Goal: Task Accomplishment & Management: Manage account settings

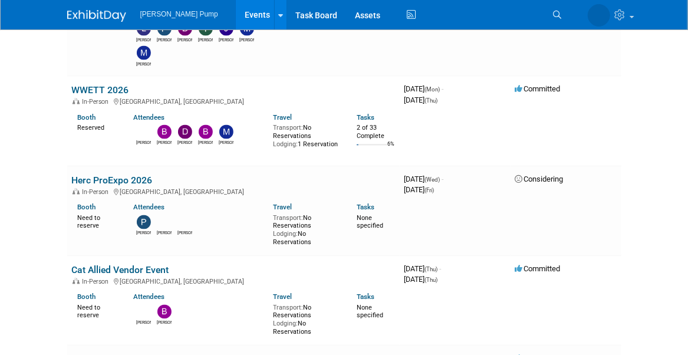
scroll to position [885, 0]
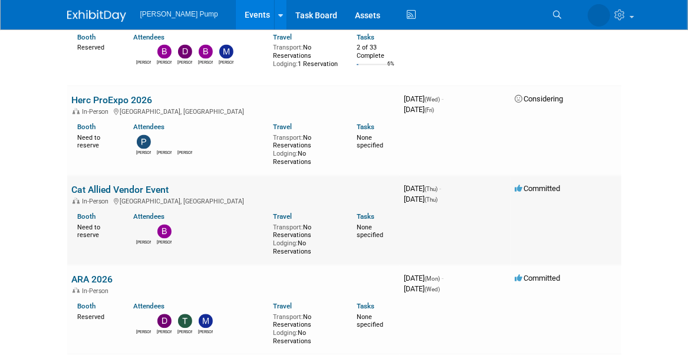
click at [114, 185] on link "Cat Allied Vendor Event" at bounding box center [120, 190] width 97 height 11
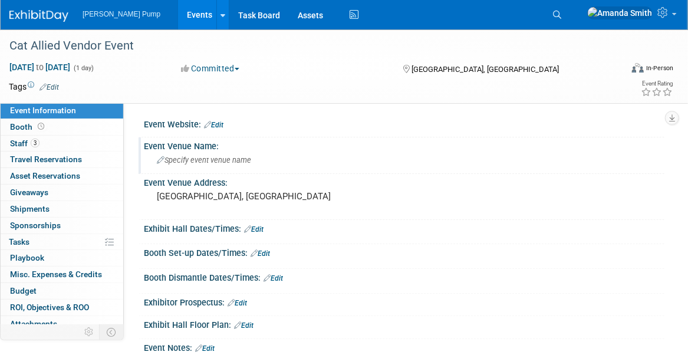
click at [214, 163] on span "Specify event venue name" at bounding box center [204, 160] width 94 height 9
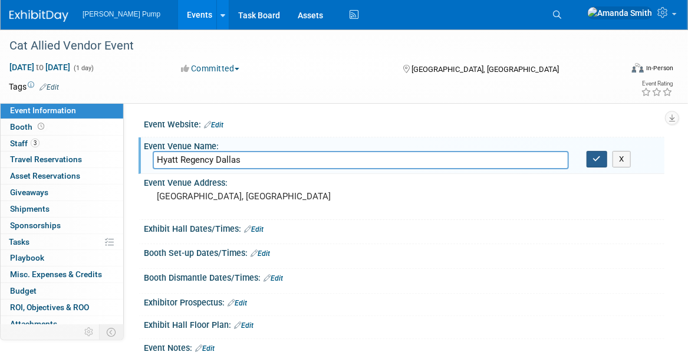
type input "Hyatt Regency Dallas"
click at [605, 153] on button "button" at bounding box center [597, 159] width 21 height 17
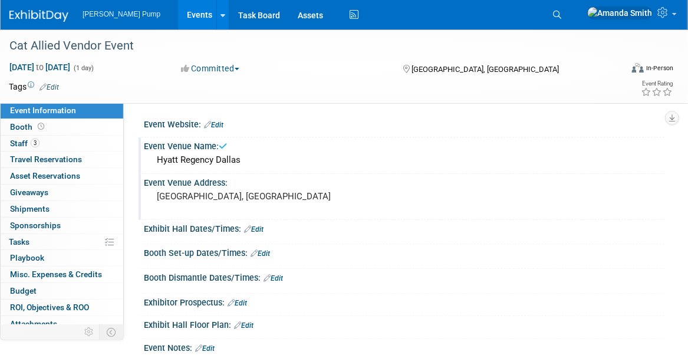
click at [175, 198] on pre "[GEOGRAPHIC_DATA], [GEOGRAPHIC_DATA]" at bounding box center [252, 196] width 191 height 11
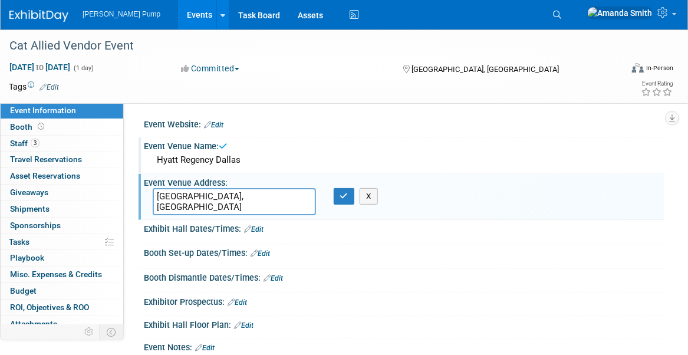
click at [158, 196] on textarea "[GEOGRAPHIC_DATA], [GEOGRAPHIC_DATA]" at bounding box center [234, 201] width 163 height 27
type textarea "[STREET_ADDRESS]"
click at [347, 199] on button "button" at bounding box center [344, 196] width 21 height 17
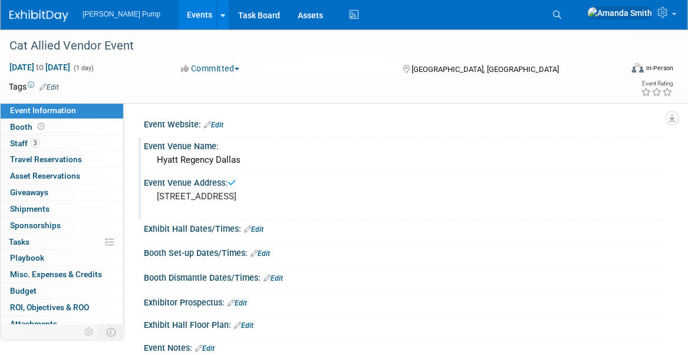
click at [263, 229] on link "Edit" at bounding box center [253, 229] width 19 height 8
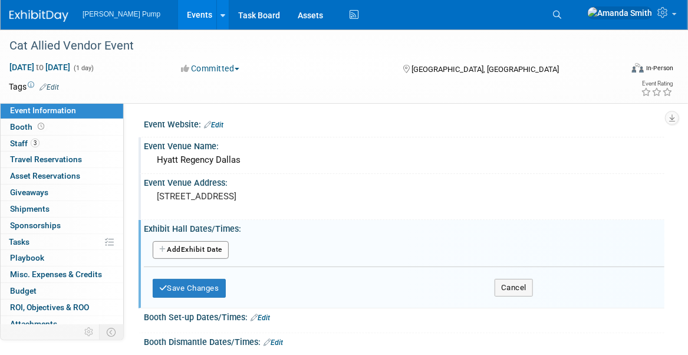
click at [228, 249] on button "Add Another Exhibit Date" at bounding box center [191, 250] width 76 height 18
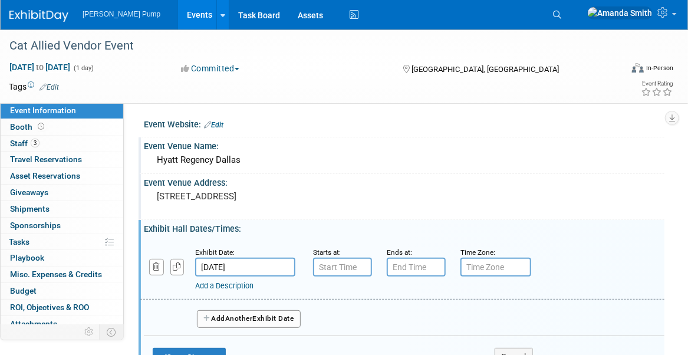
click at [206, 287] on link "Add a Description" at bounding box center [224, 285] width 58 height 9
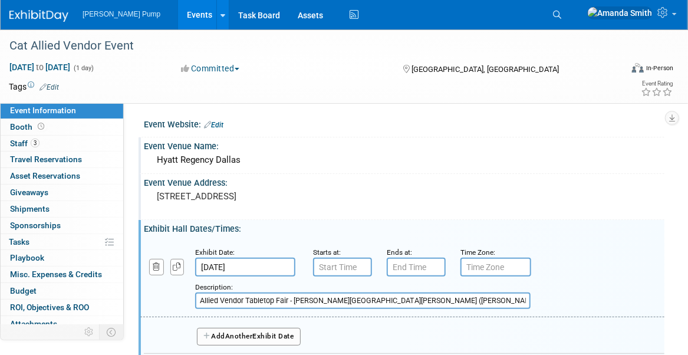
type input "Allied Vendor Tabletop Fair - [PERSON_NAME][GEOGRAPHIC_DATA][PERSON_NAME] ([PER…"
click at [356, 264] on input "7:00 AM" at bounding box center [342, 267] width 59 height 19
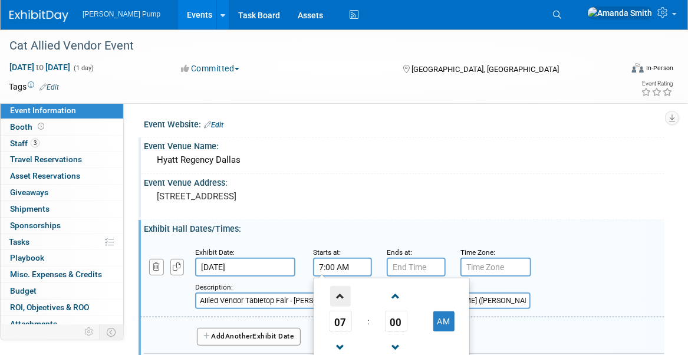
click at [345, 295] on span at bounding box center [340, 296] width 21 height 21
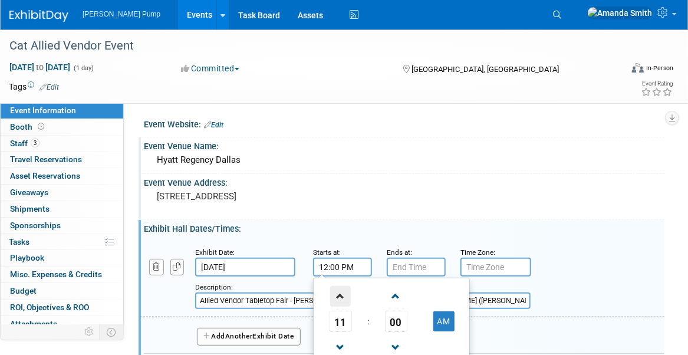
click at [345, 295] on span at bounding box center [340, 296] width 21 height 21
click at [398, 297] on span at bounding box center [396, 296] width 21 height 21
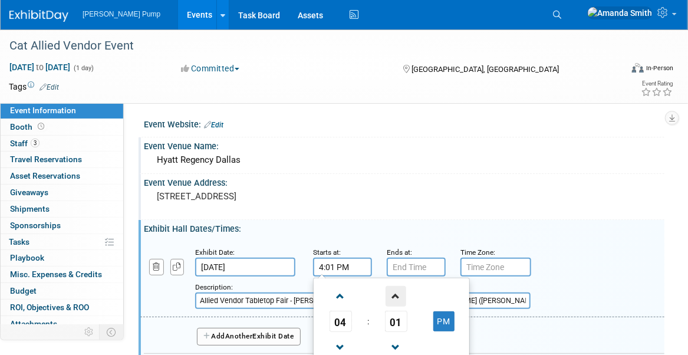
click at [398, 297] on span at bounding box center [396, 296] width 21 height 21
click at [398, 339] on span at bounding box center [396, 347] width 21 height 21
type input "4:00 PM"
click at [406, 267] on input "7:00 PM" at bounding box center [416, 267] width 59 height 19
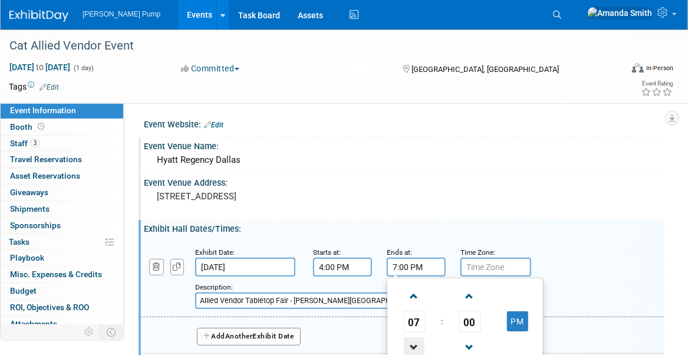
click at [418, 342] on span at bounding box center [414, 347] width 21 height 21
type input "6:00 PM"
click at [606, 278] on div "Add a Description Description: Allied Vendor Tabletop Fair - [PERSON_NAME][GEOG…" at bounding box center [403, 277] width 542 height 63
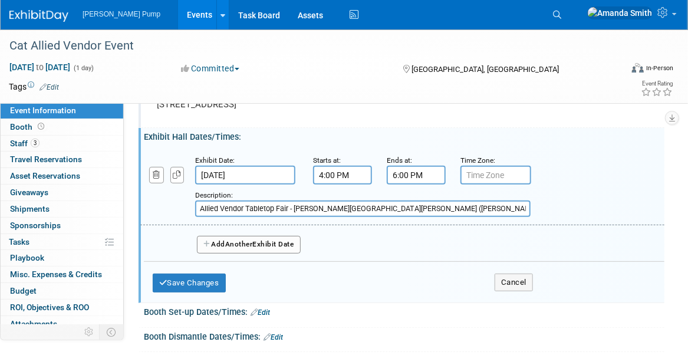
scroll to position [118, 0]
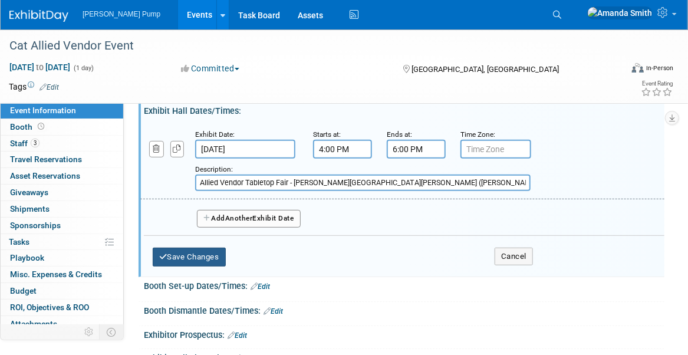
click at [205, 257] on button "Save Changes" at bounding box center [189, 257] width 73 height 19
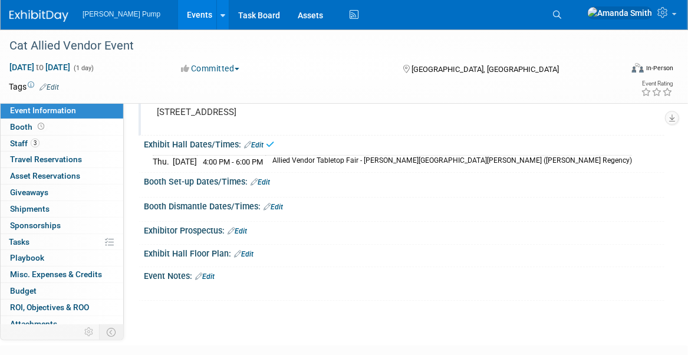
scroll to position [0, 0]
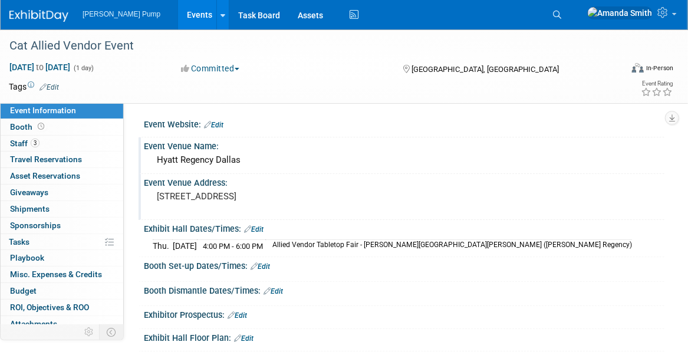
click at [257, 228] on link "Edit" at bounding box center [253, 229] width 19 height 8
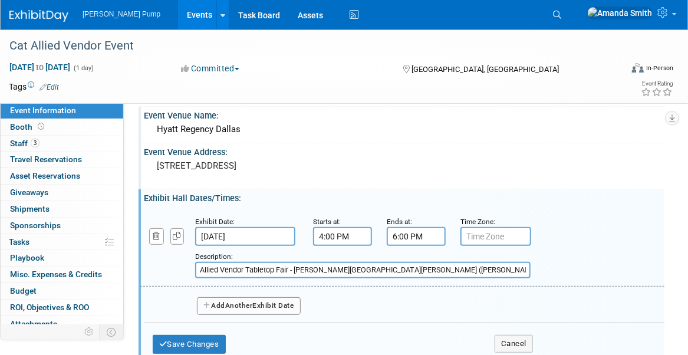
scroll to position [59, 0]
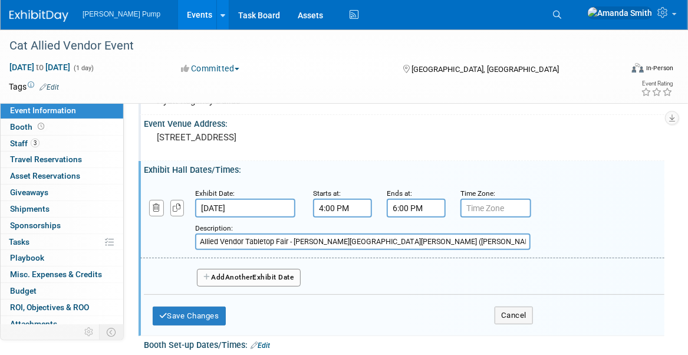
click at [242, 276] on span "Another" at bounding box center [239, 277] width 28 height 8
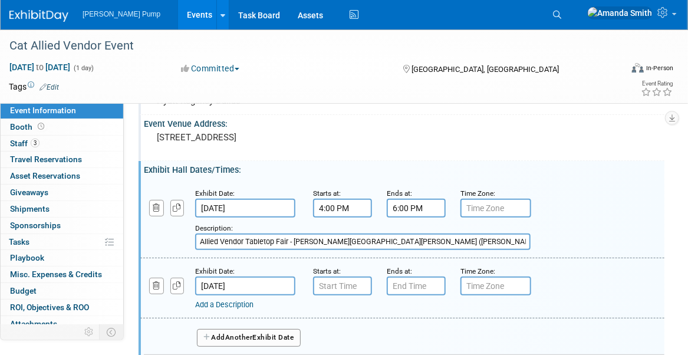
click at [222, 306] on link "Add a Description" at bounding box center [224, 304] width 58 height 9
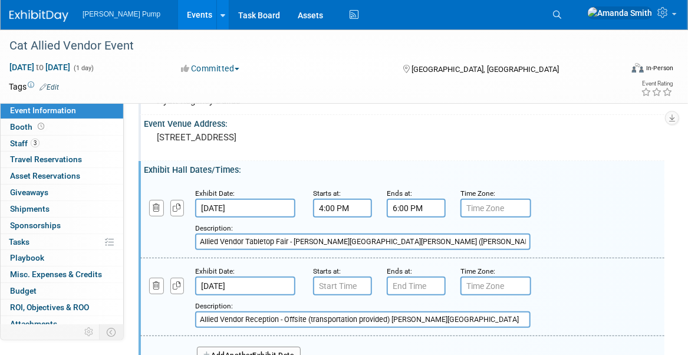
type input "Allied Vendor Reception - Offsite (transportation provided) [PERSON_NAME][GEOGR…"
click at [238, 284] on input "[DATE]" at bounding box center [245, 286] width 100 height 19
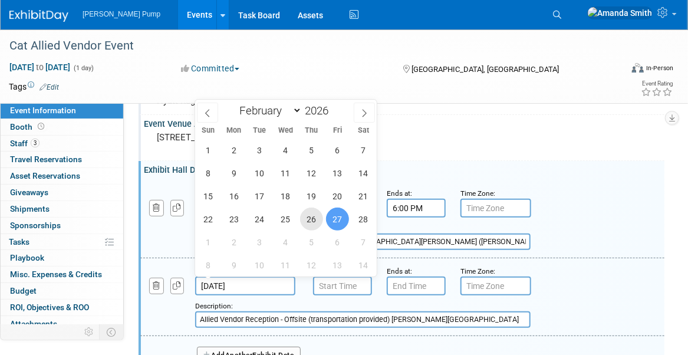
click at [319, 220] on span "26" at bounding box center [311, 219] width 23 height 23
type input "[DATE]"
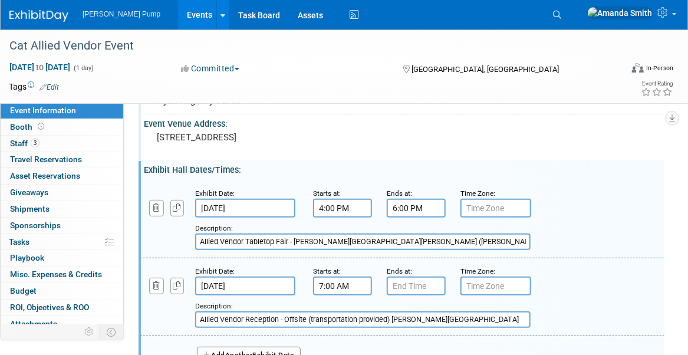
click at [345, 287] on input "7:00 AM" at bounding box center [342, 286] width 59 height 19
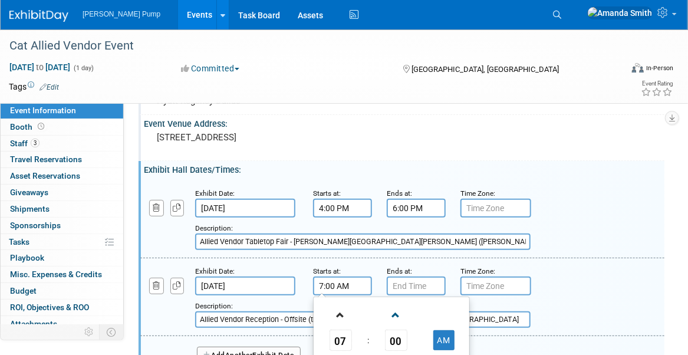
scroll to position [118, 0]
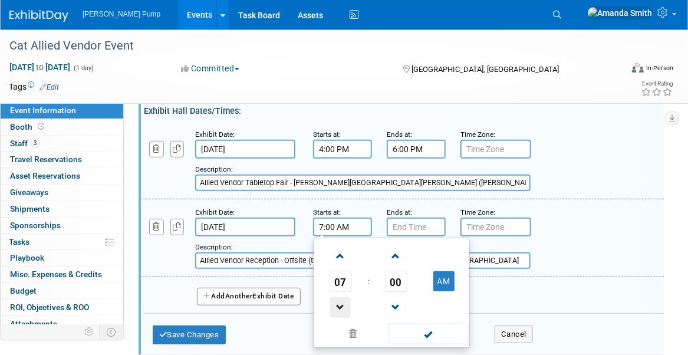
click at [339, 307] on span at bounding box center [340, 307] width 21 height 21
click at [398, 254] on span at bounding box center [396, 256] width 21 height 21
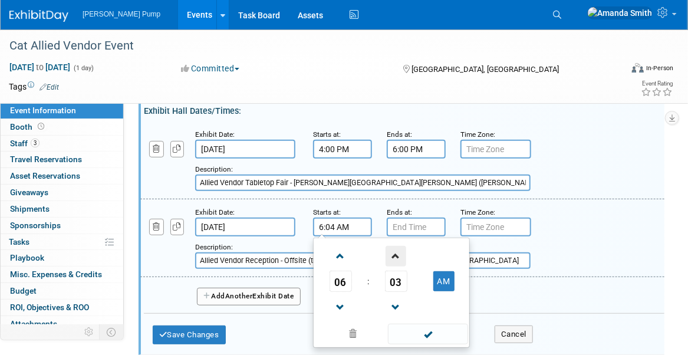
click at [398, 254] on span at bounding box center [396, 256] width 21 height 21
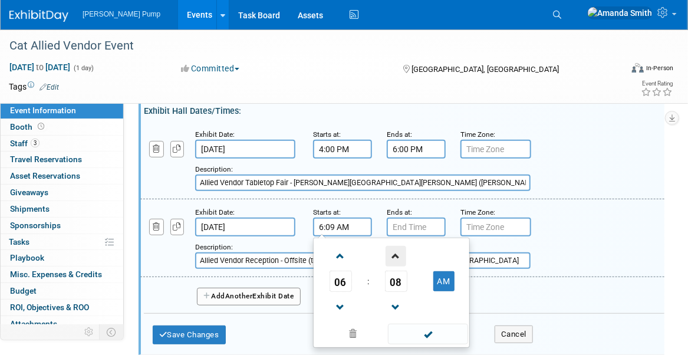
click at [398, 254] on span at bounding box center [396, 256] width 21 height 21
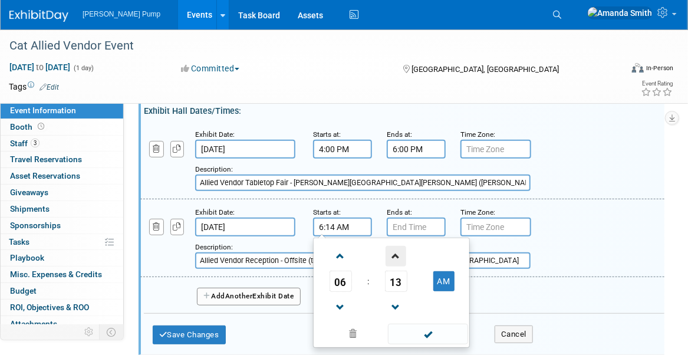
click at [398, 254] on span at bounding box center [396, 256] width 21 height 21
click at [399, 254] on span at bounding box center [396, 256] width 21 height 21
click at [402, 253] on span at bounding box center [396, 256] width 21 height 21
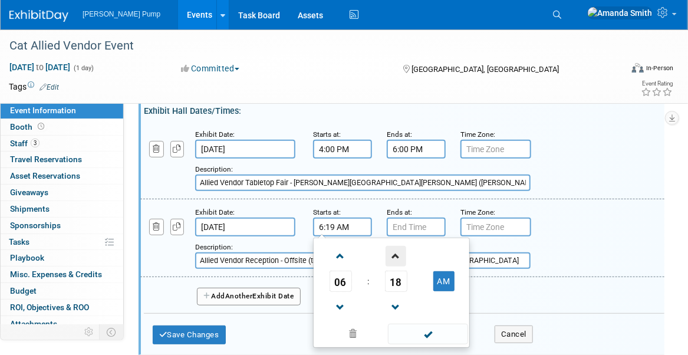
click at [404, 252] on span at bounding box center [396, 256] width 21 height 21
click at [405, 252] on span at bounding box center [396, 256] width 21 height 21
click at [406, 254] on span at bounding box center [396, 256] width 21 height 21
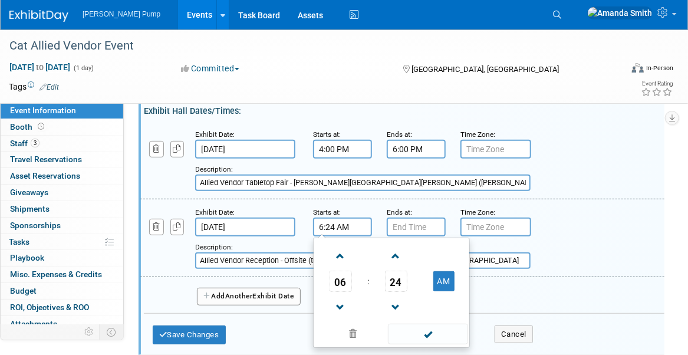
click at [408, 254] on td at bounding box center [396, 256] width 49 height 30
click at [393, 254] on span at bounding box center [396, 256] width 21 height 21
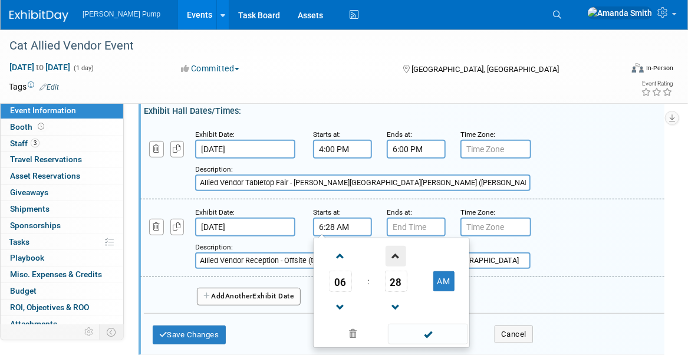
click at [393, 254] on span at bounding box center [396, 256] width 21 height 21
drag, startPoint x: 441, startPoint y: 279, endPoint x: 436, endPoint y: 271, distance: 9.3
click at [442, 279] on button "AM" at bounding box center [444, 281] width 21 height 20
type input "6:30 PM"
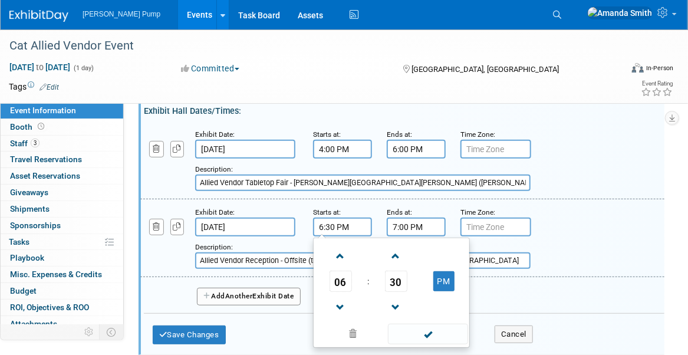
click at [416, 230] on input "7:00 PM" at bounding box center [416, 227] width 59 height 19
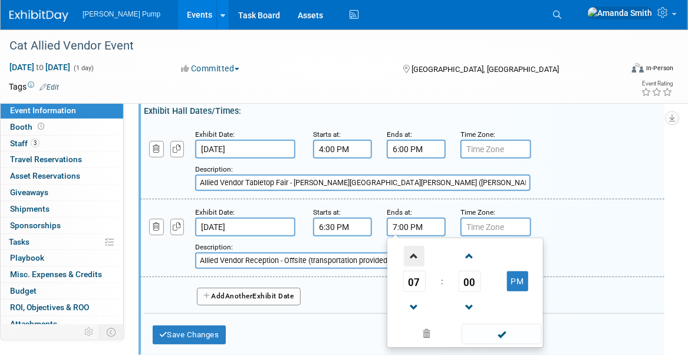
click at [421, 255] on span at bounding box center [414, 256] width 21 height 21
click at [418, 255] on span at bounding box center [414, 256] width 21 height 21
drag, startPoint x: 468, startPoint y: 254, endPoint x: 462, endPoint y: 255, distance: 6.5
click at [463, 255] on span at bounding box center [470, 256] width 21 height 21
click at [460, 255] on link at bounding box center [470, 256] width 22 height 30
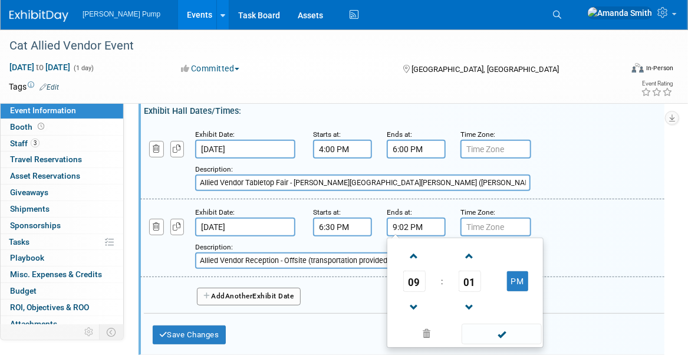
click at [458, 255] on td at bounding box center [469, 256] width 49 height 30
click at [467, 254] on span at bounding box center [470, 256] width 21 height 21
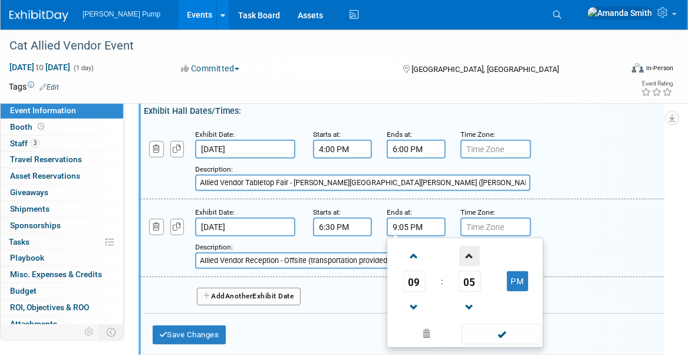
click at [467, 254] on span at bounding box center [470, 256] width 21 height 21
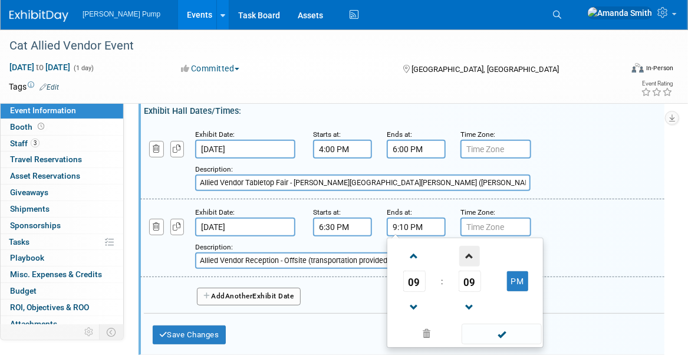
click at [467, 254] on span at bounding box center [470, 256] width 21 height 21
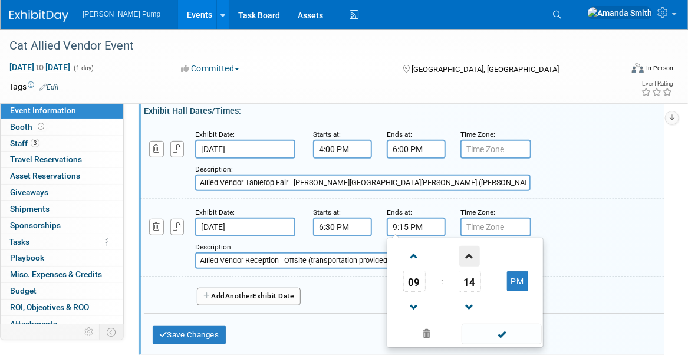
click at [467, 254] on span at bounding box center [470, 256] width 21 height 21
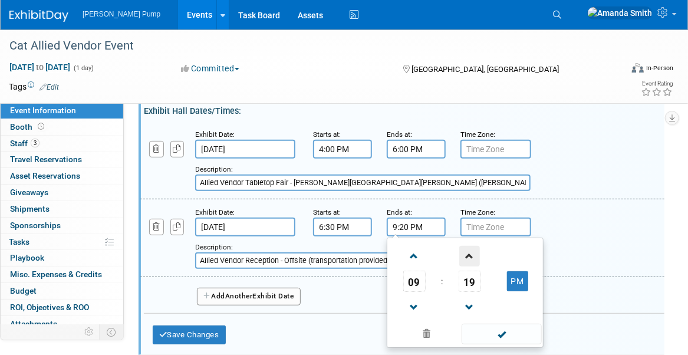
click at [467, 254] on span at bounding box center [470, 256] width 21 height 21
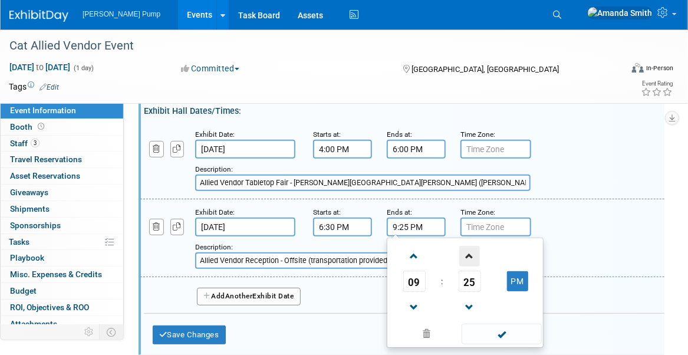
click at [467, 254] on span at bounding box center [470, 256] width 21 height 21
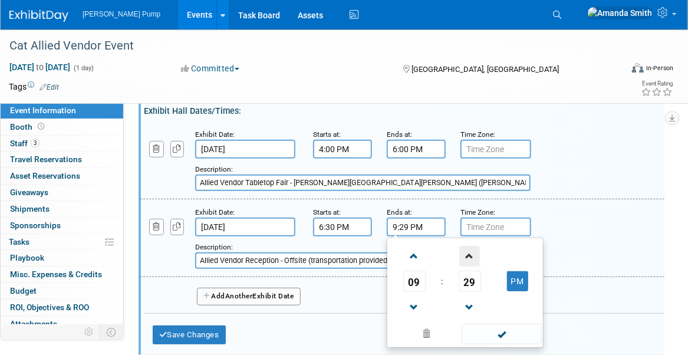
type input "9:30 PM"
click at [563, 256] on div "Description: Allied Vendor Reception - Offsite (transportation provided) [PERSO…" at bounding box center [384, 255] width 379 height 28
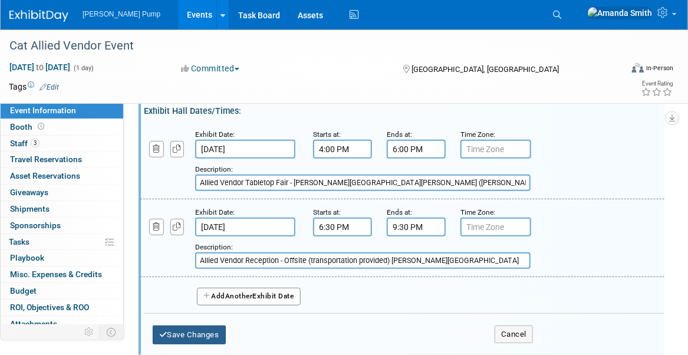
click at [204, 331] on button "Save Changes" at bounding box center [189, 335] width 73 height 19
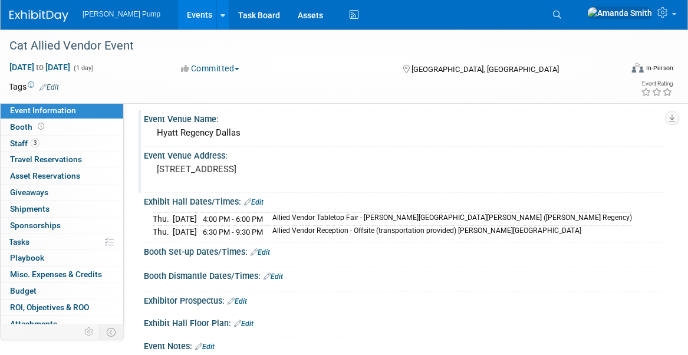
scroll to position [0, 0]
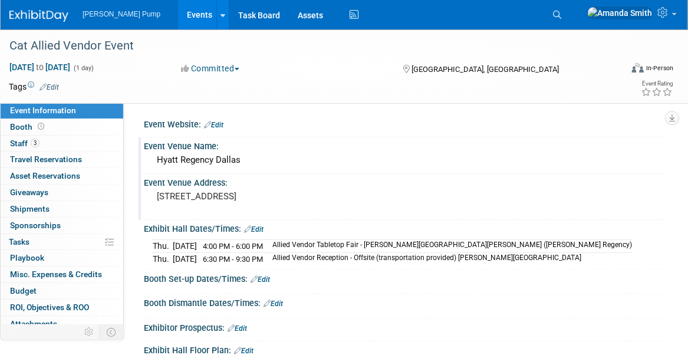
click at [244, 202] on pre "[STREET_ADDRESS]" at bounding box center [252, 196] width 191 height 11
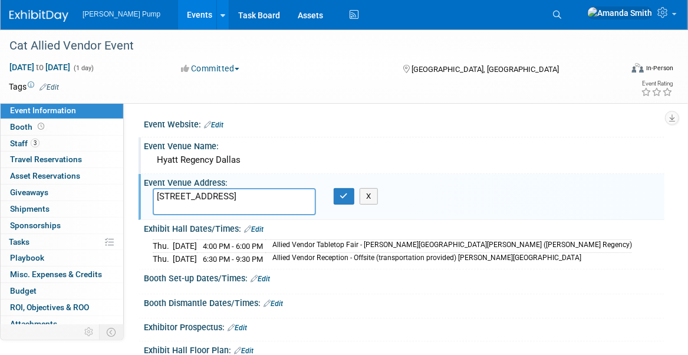
click at [158, 196] on textarea "[STREET_ADDRESS]" at bounding box center [234, 201] width 163 height 27
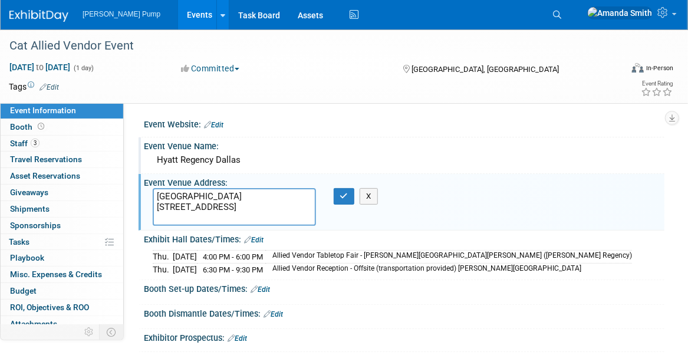
click at [242, 215] on textarea "[GEOGRAPHIC_DATA] [STREET_ADDRESS]" at bounding box center [234, 207] width 163 height 38
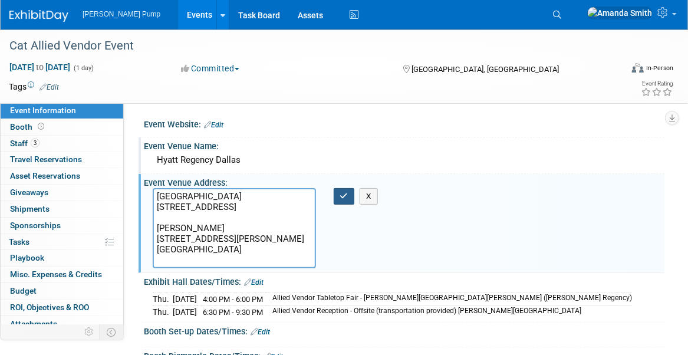
type textarea "[GEOGRAPHIC_DATA] [STREET_ADDRESS] [PERSON_NAME] [STREET_ADDRESS][PERSON_NAME] …"
click at [345, 198] on icon "button" at bounding box center [344, 196] width 8 height 8
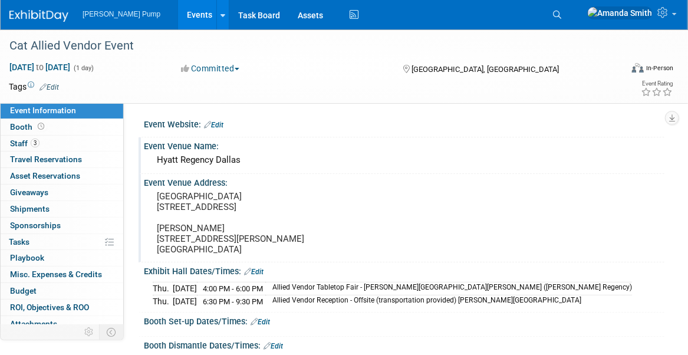
click at [405, 308] on td "Allied Vendor Reception - Offsite (transportation provided) [PERSON_NAME][GEOGR…" at bounding box center [448, 302] width 367 height 12
click at [259, 276] on link "Edit" at bounding box center [253, 272] width 19 height 8
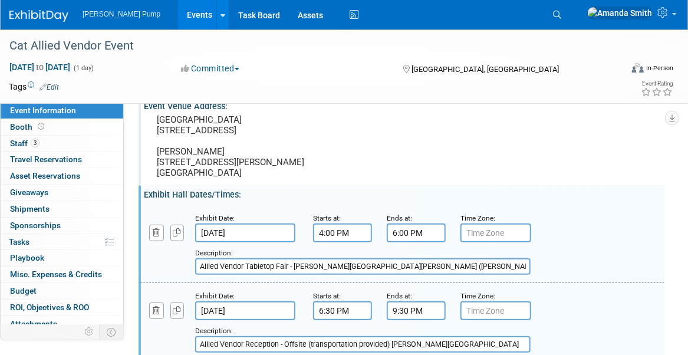
scroll to position [236, 0]
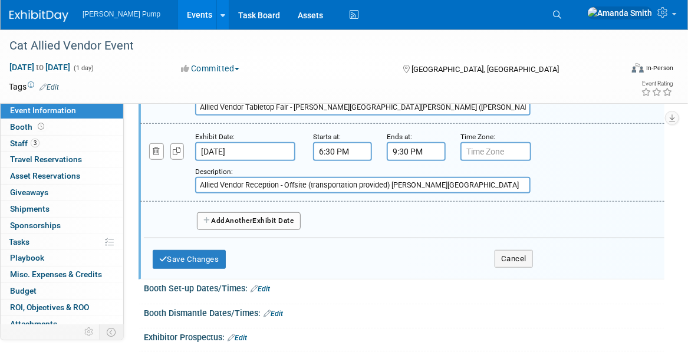
click at [391, 193] on input "Allied Vendor Reception - Offsite (transportation provided) [PERSON_NAME][GEOGR…" at bounding box center [363, 185] width 336 height 17
type input "Allied Vendor Recep. - Offsite: transportation provided ([PERSON_NAME])"
click at [212, 264] on button "Save Changes" at bounding box center [189, 259] width 73 height 19
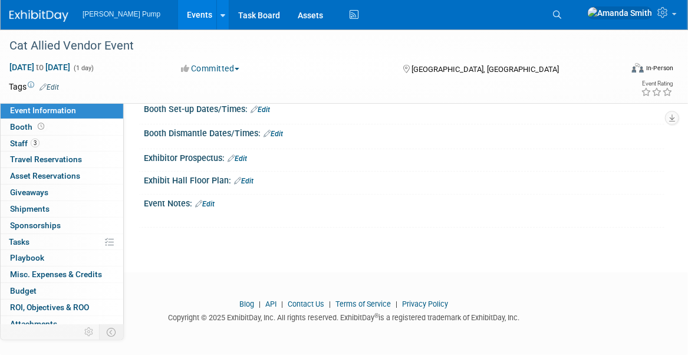
scroll to position [219, 0]
click at [215, 204] on link "Edit" at bounding box center [204, 204] width 19 height 8
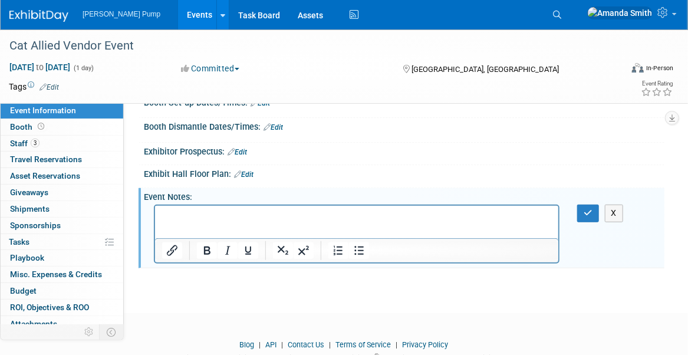
scroll to position [0, 0]
click at [580, 221] on button "button" at bounding box center [589, 213] width 22 height 17
